Goal: Task Accomplishment & Management: Complete application form

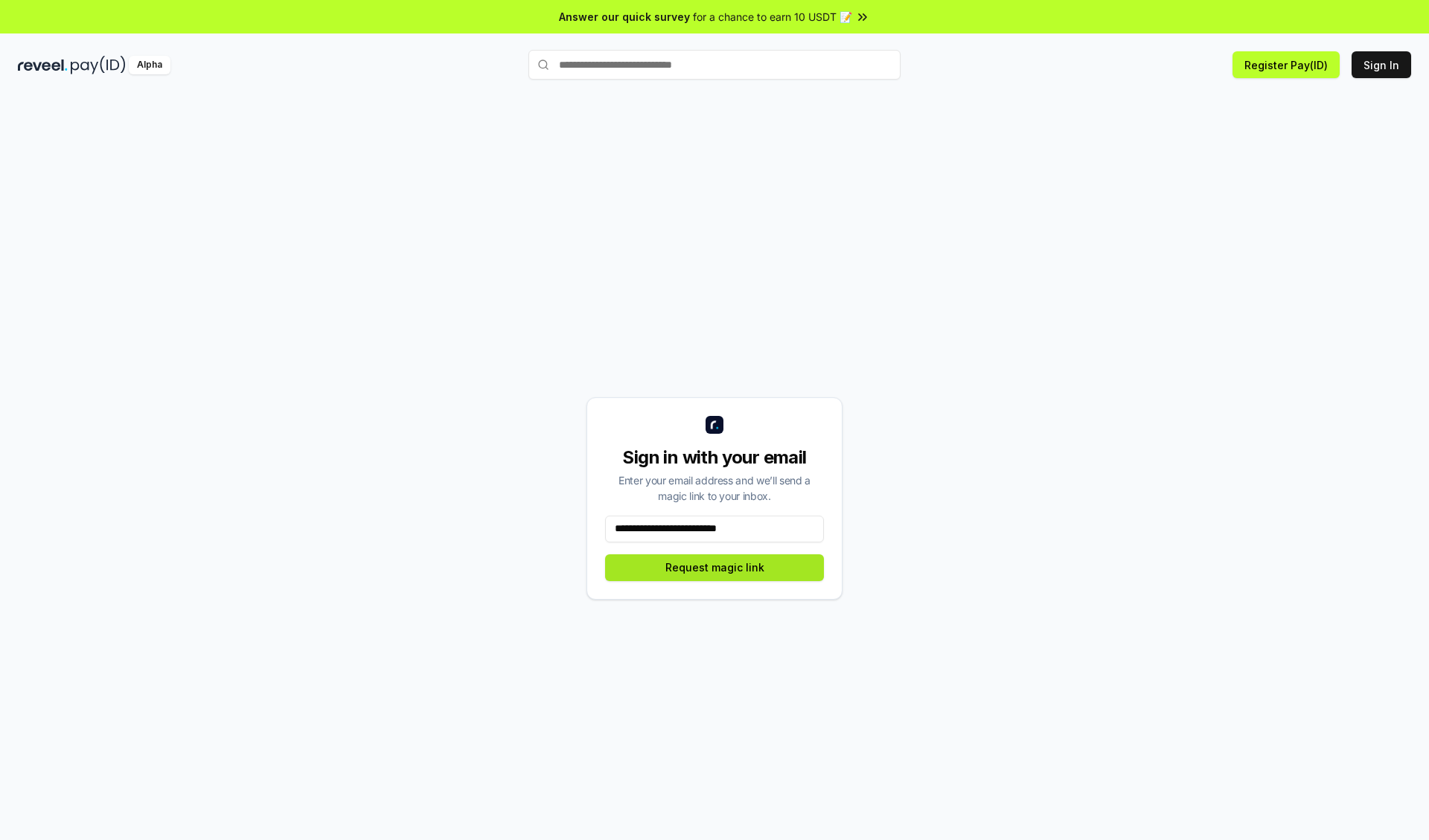
type input "**********"
click at [714, 567] on button "Request magic link" at bounding box center [714, 568] width 219 height 26
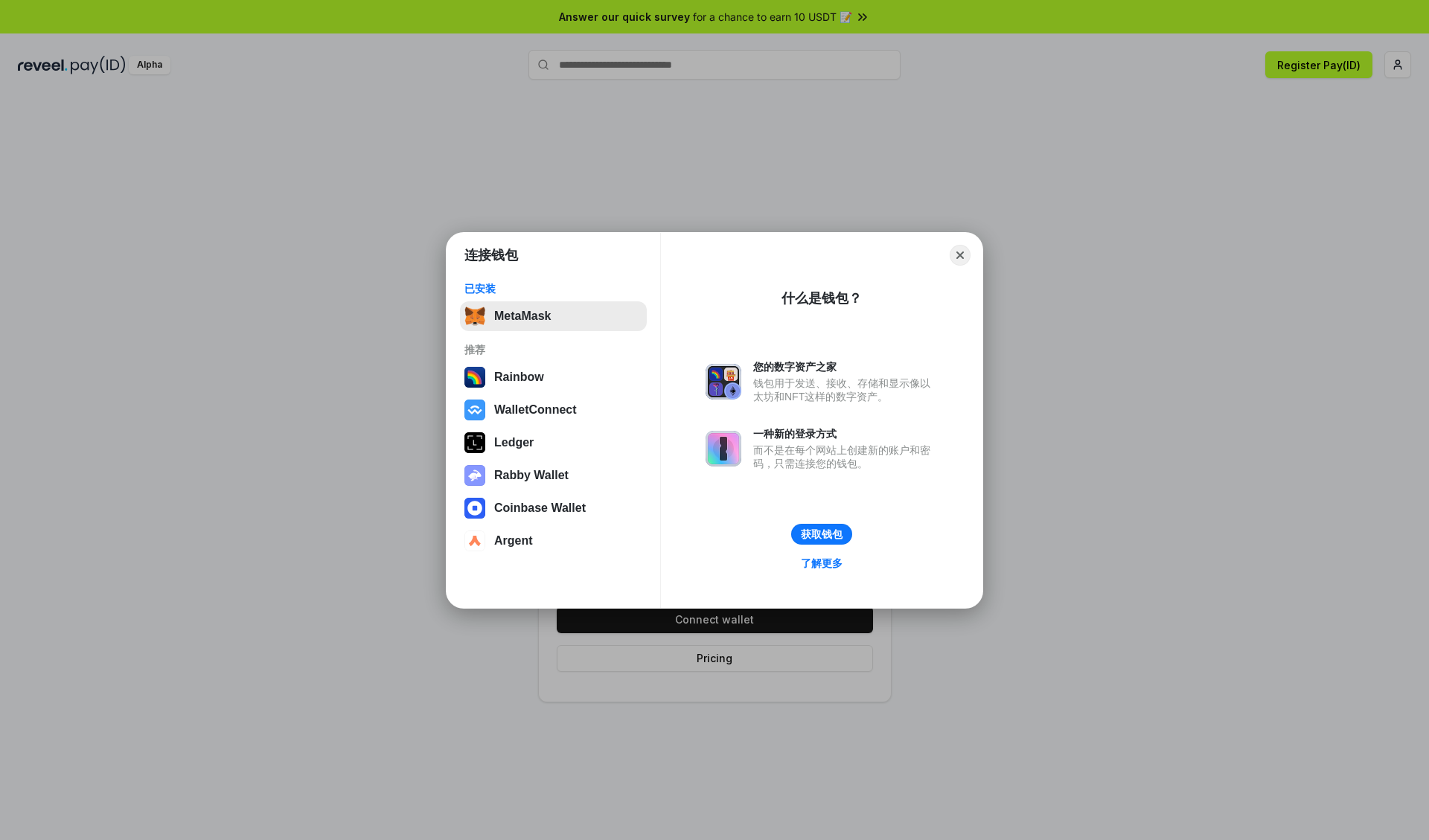
click at [553, 315] on button "MetaMask" at bounding box center [554, 316] width 187 height 30
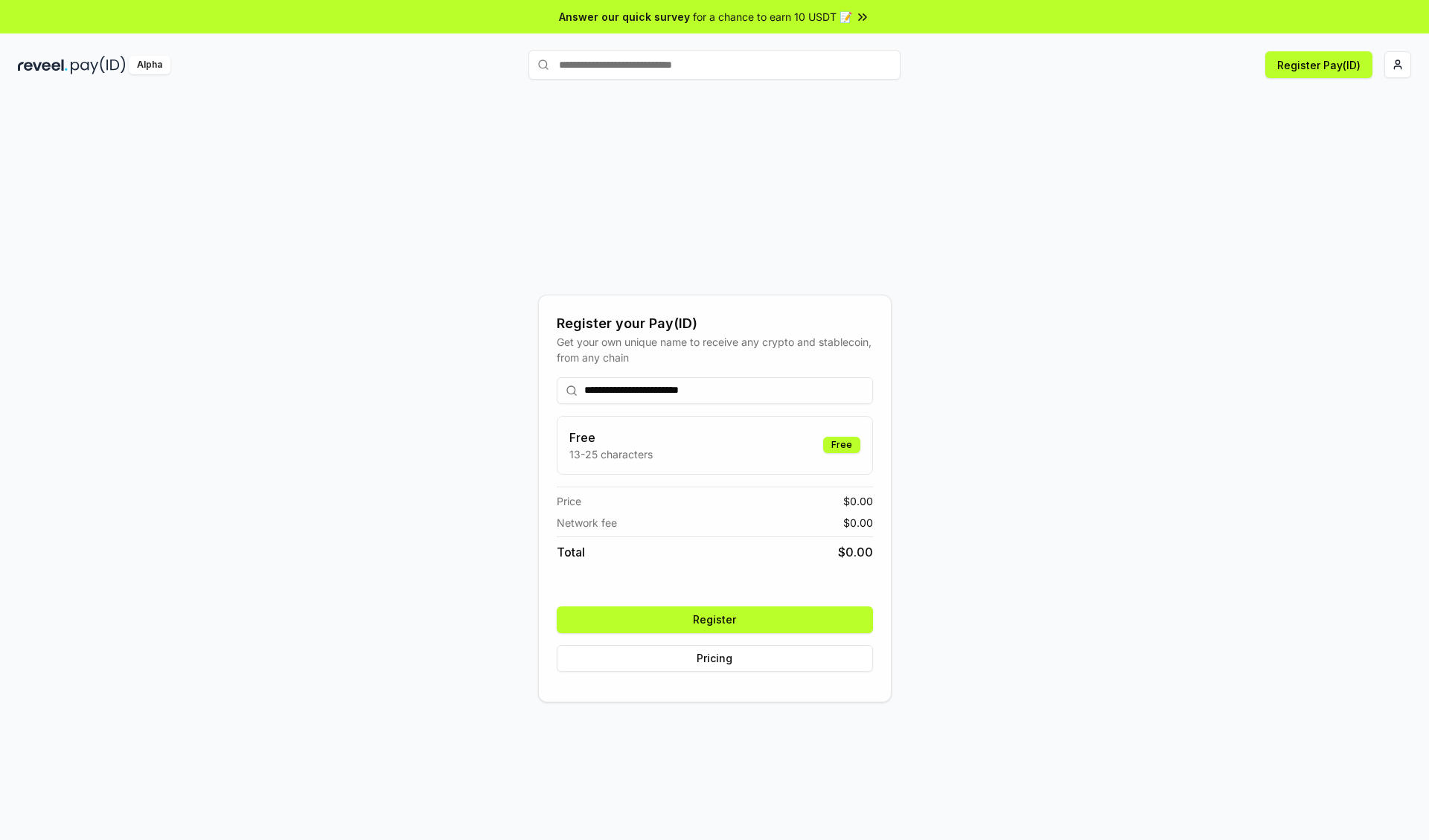
click at [714, 619] on button "Register" at bounding box center [714, 620] width 316 height 26
